Goal: Task Accomplishment & Management: Use online tool/utility

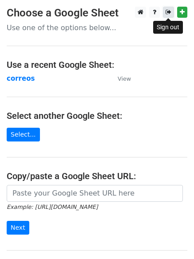
click at [168, 15] on icon at bounding box center [169, 12] width 6 height 6
click at [166, 13] on icon at bounding box center [169, 12] width 6 height 6
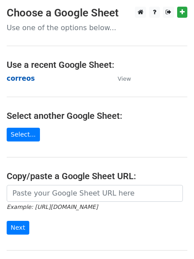
click at [23, 75] on strong "correos" at bounding box center [21, 79] width 28 height 8
click at [22, 76] on strong "correos" at bounding box center [21, 79] width 28 height 8
click at [24, 82] on strong "correos" at bounding box center [21, 79] width 28 height 8
drag, startPoint x: 37, startPoint y: 131, endPoint x: 26, endPoint y: 132, distance: 11.1
click at [36, 131] on main "Choose a Google Sheet Use one of the options below... Use a recent Google Sheet…" at bounding box center [97, 145] width 194 height 276
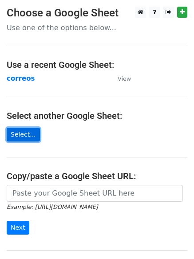
click at [26, 132] on link "Select..." at bounding box center [23, 135] width 33 height 14
click at [22, 141] on link "Select..." at bounding box center [23, 135] width 33 height 14
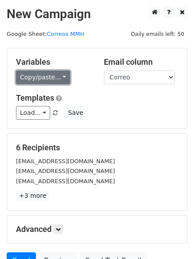
click at [46, 73] on link "Copy/paste..." at bounding box center [43, 78] width 54 height 14
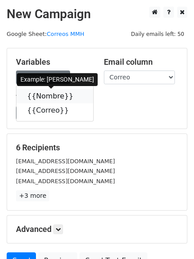
click at [75, 95] on icon at bounding box center [78, 95] width 7 height 7
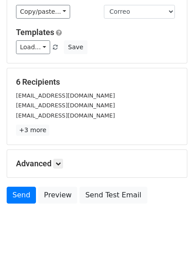
scroll to position [86, 0]
